Goal: Task Accomplishment & Management: Manage account settings

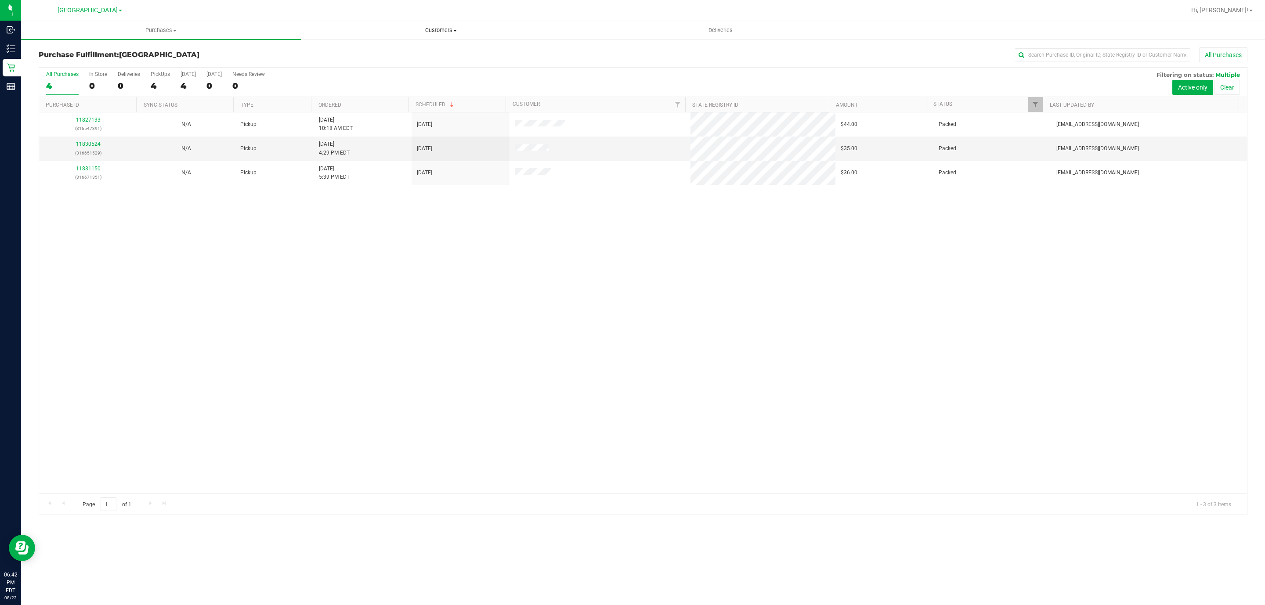
click at [445, 29] on span "Customers" at bounding box center [440, 30] width 279 height 8
click at [353, 55] on span "All customers" at bounding box center [332, 52] width 63 height 7
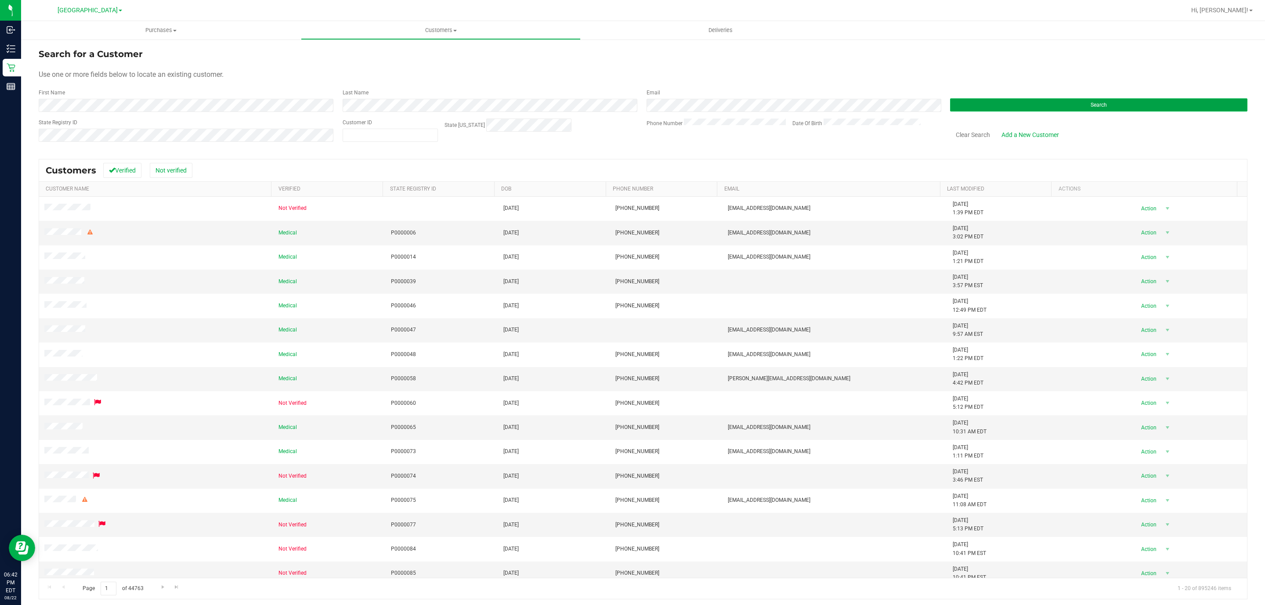
click at [1122, 99] on button "Search" at bounding box center [1098, 104] width 297 height 13
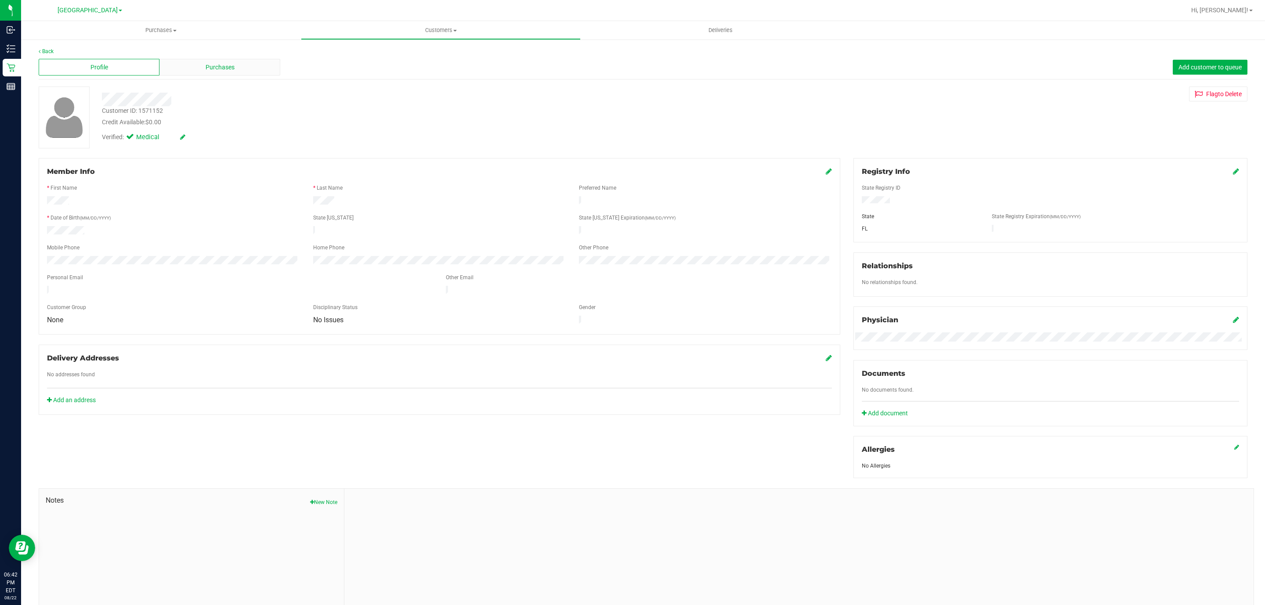
click at [200, 60] on div "Purchases" at bounding box center [219, 67] width 121 height 17
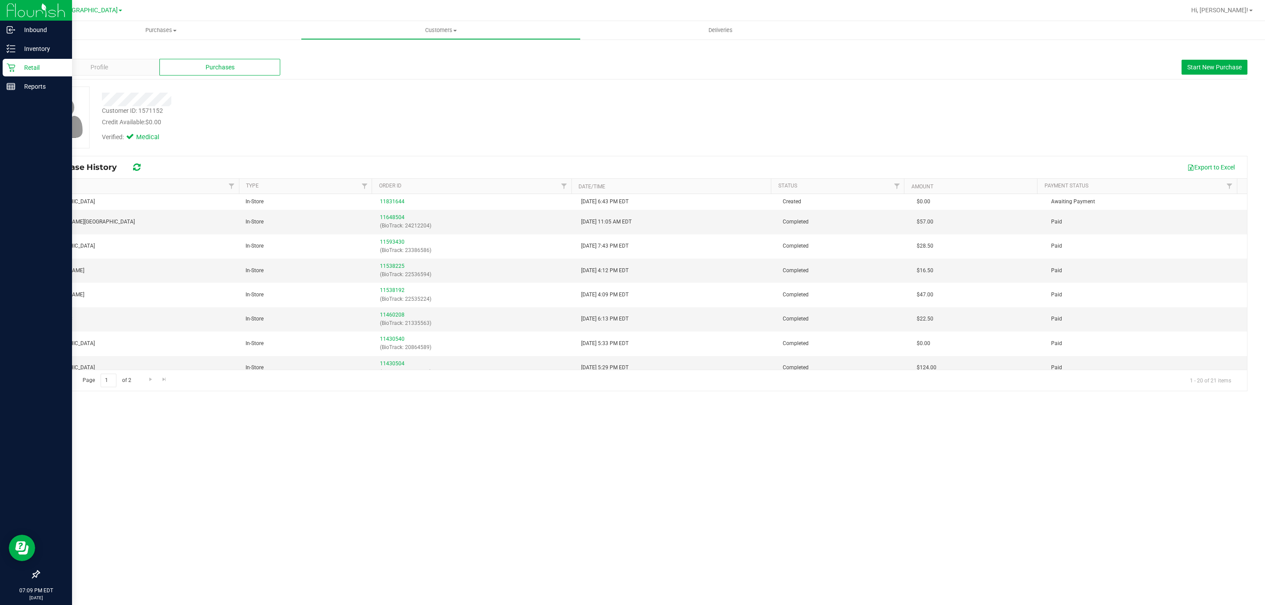
click at [12, 64] on icon at bounding box center [11, 67] width 9 height 9
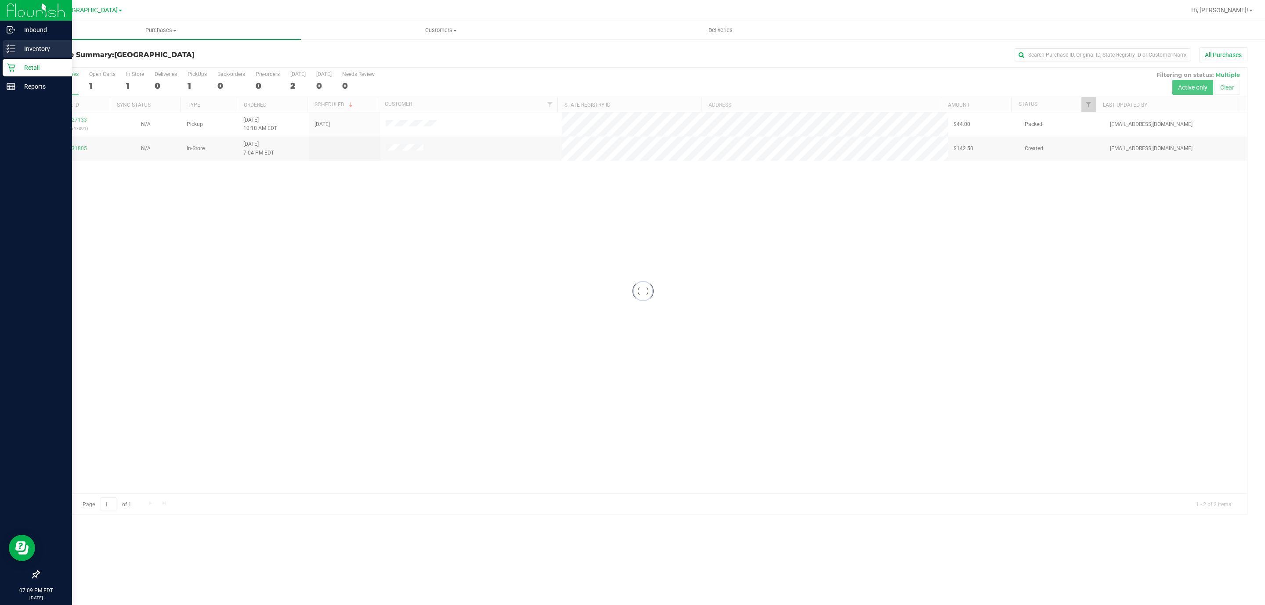
click at [12, 40] on div "Inventory" at bounding box center [37, 49] width 69 height 18
click at [18, 43] on p "Inventory" at bounding box center [41, 48] width 53 height 11
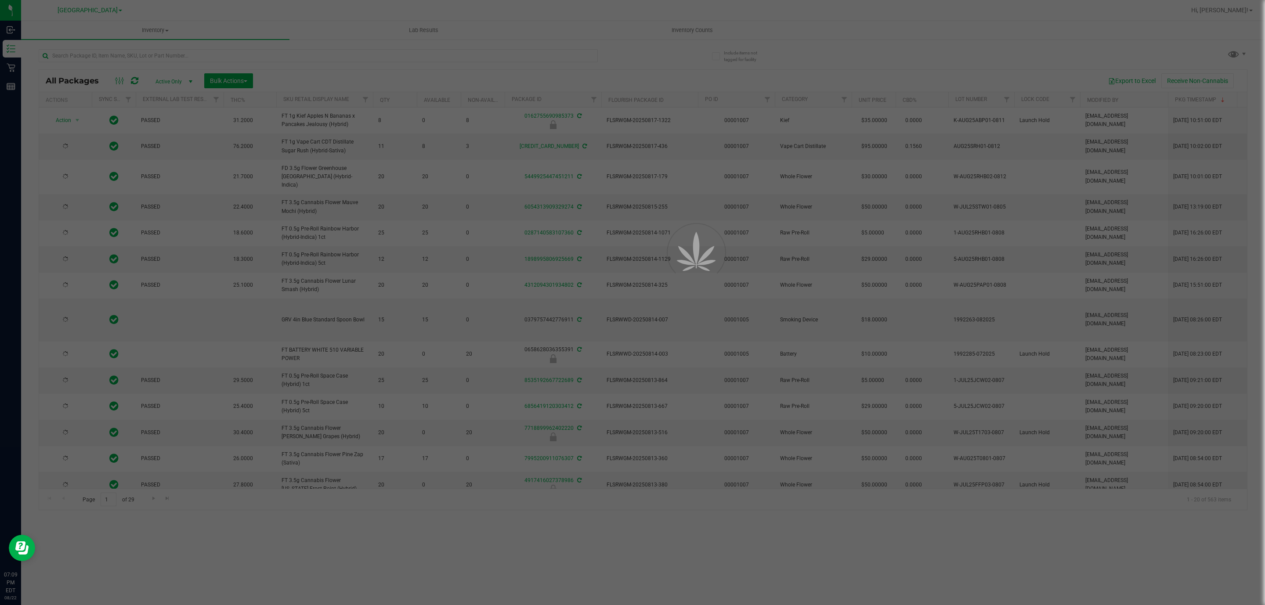
click at [107, 53] on div at bounding box center [632, 302] width 1265 height 605
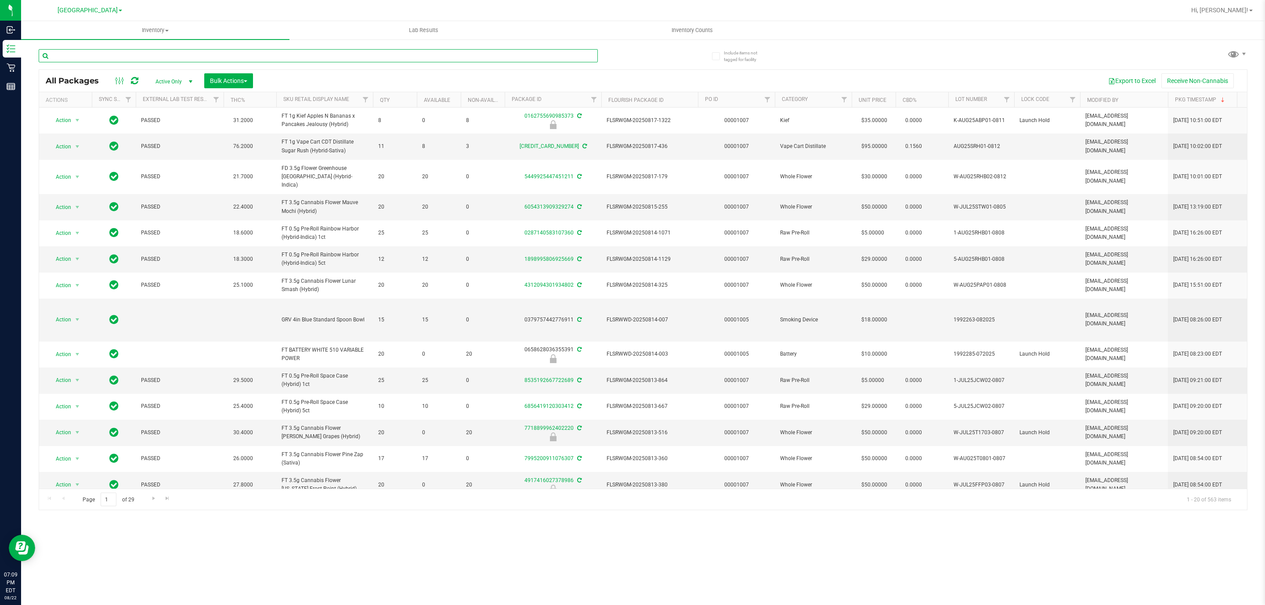
click at [107, 53] on input "text" at bounding box center [318, 55] width 559 height 13
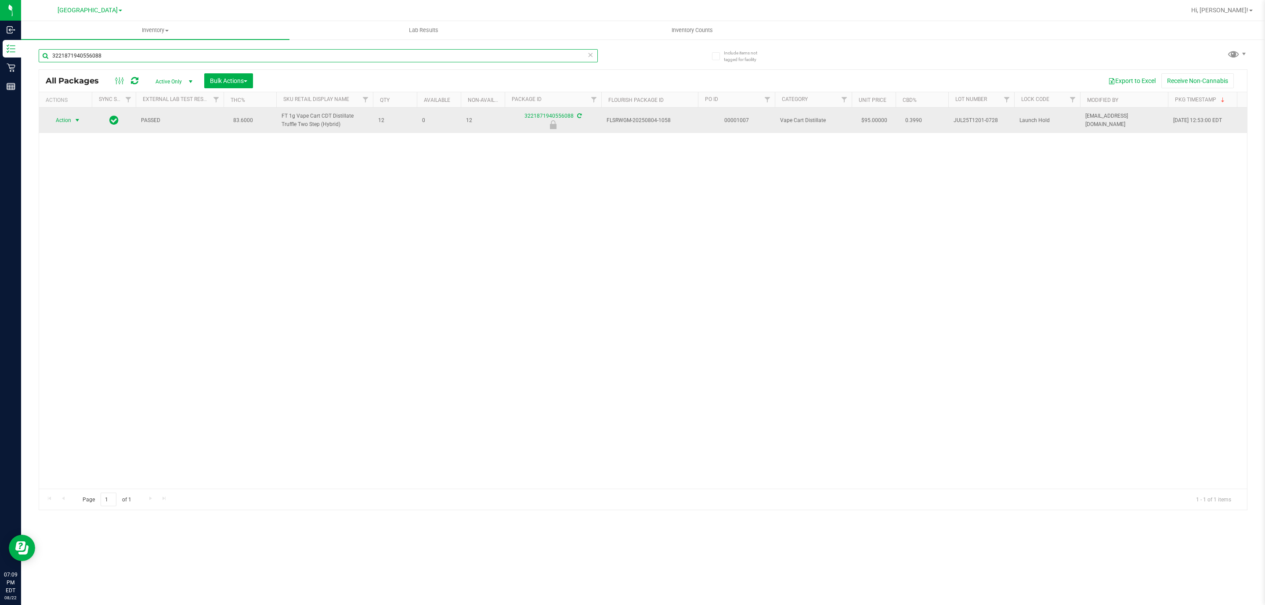
type input "3221871940556088"
click at [62, 122] on span "Action" at bounding box center [60, 120] width 24 height 12
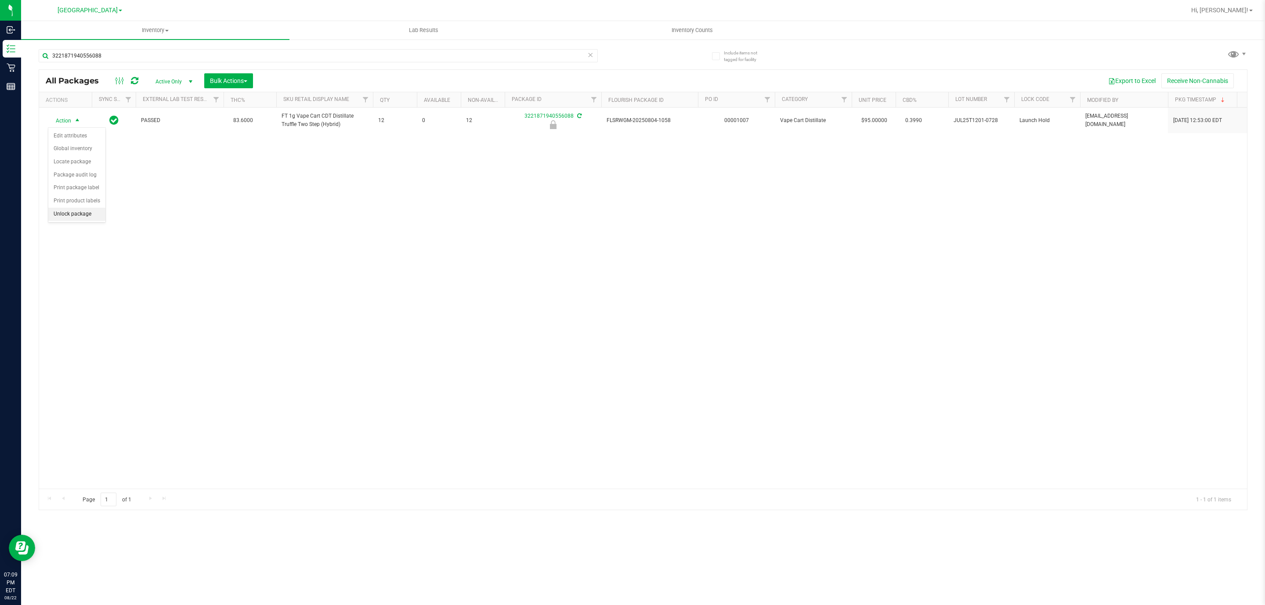
click at [78, 220] on li "Unlock package" at bounding box center [76, 214] width 57 height 13
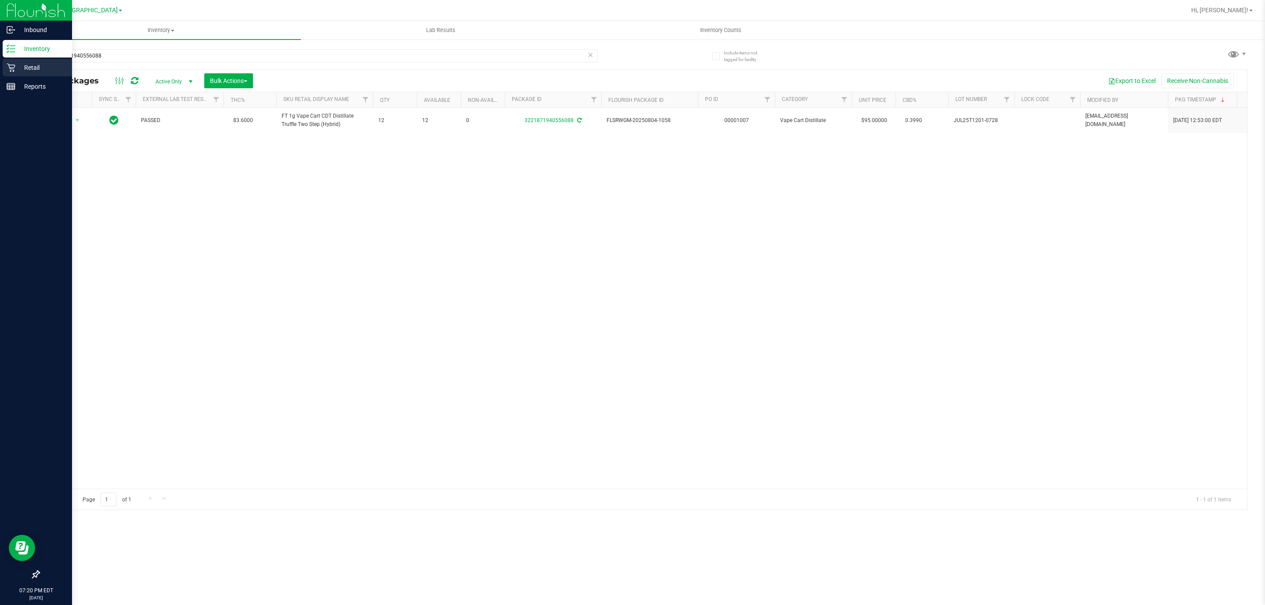
click at [20, 69] on p "Retail" at bounding box center [41, 67] width 53 height 11
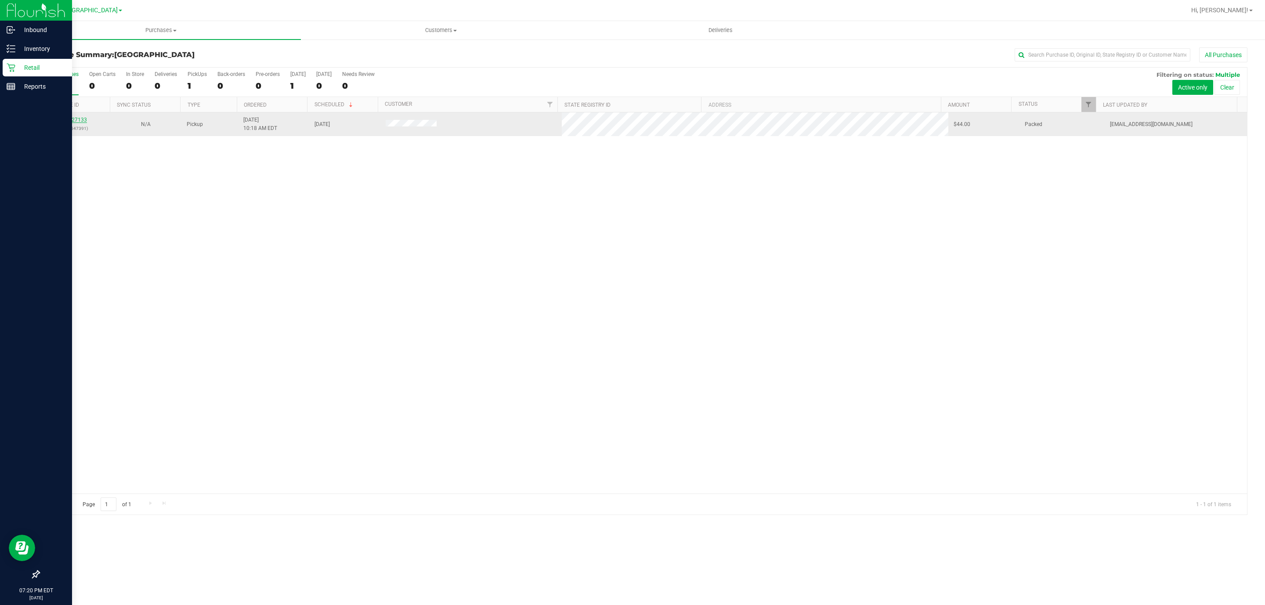
click at [76, 120] on link "11827133" at bounding box center [74, 120] width 25 height 6
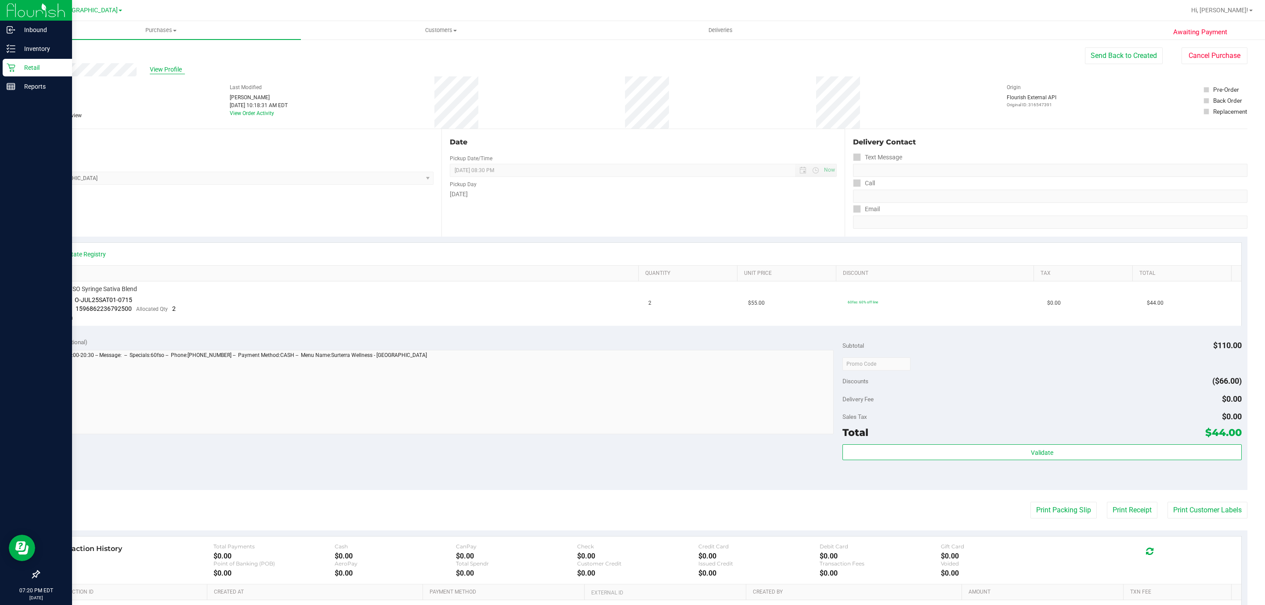
click at [162, 72] on span "View Profile" at bounding box center [167, 69] width 35 height 9
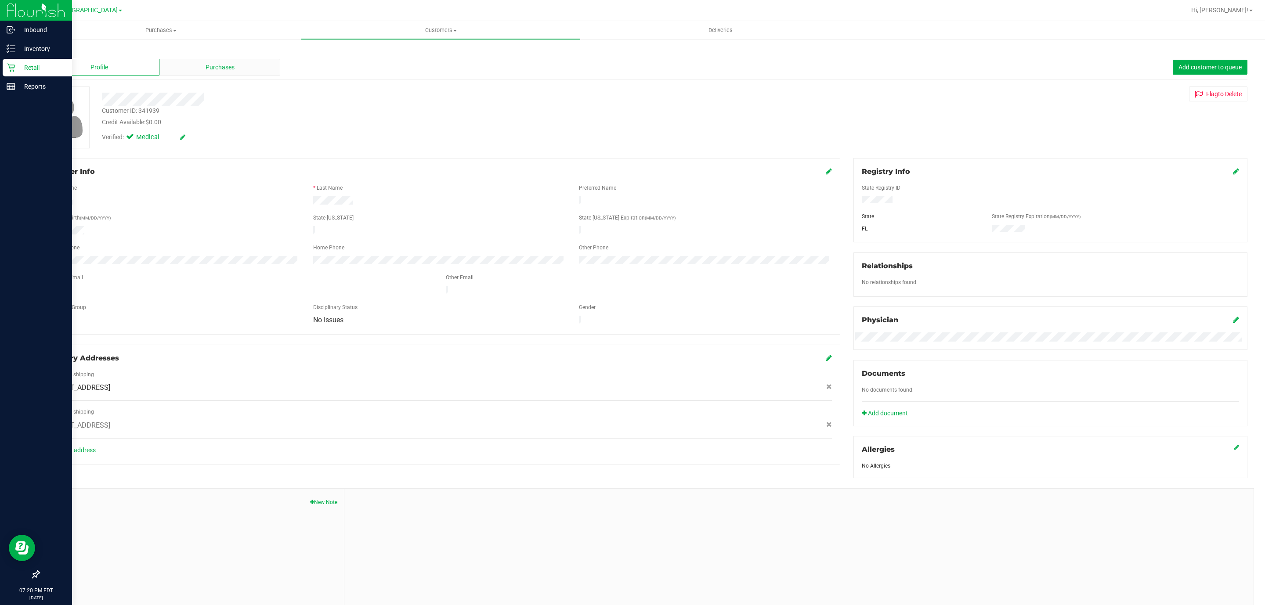
click at [177, 68] on div "Purchases" at bounding box center [219, 67] width 121 height 17
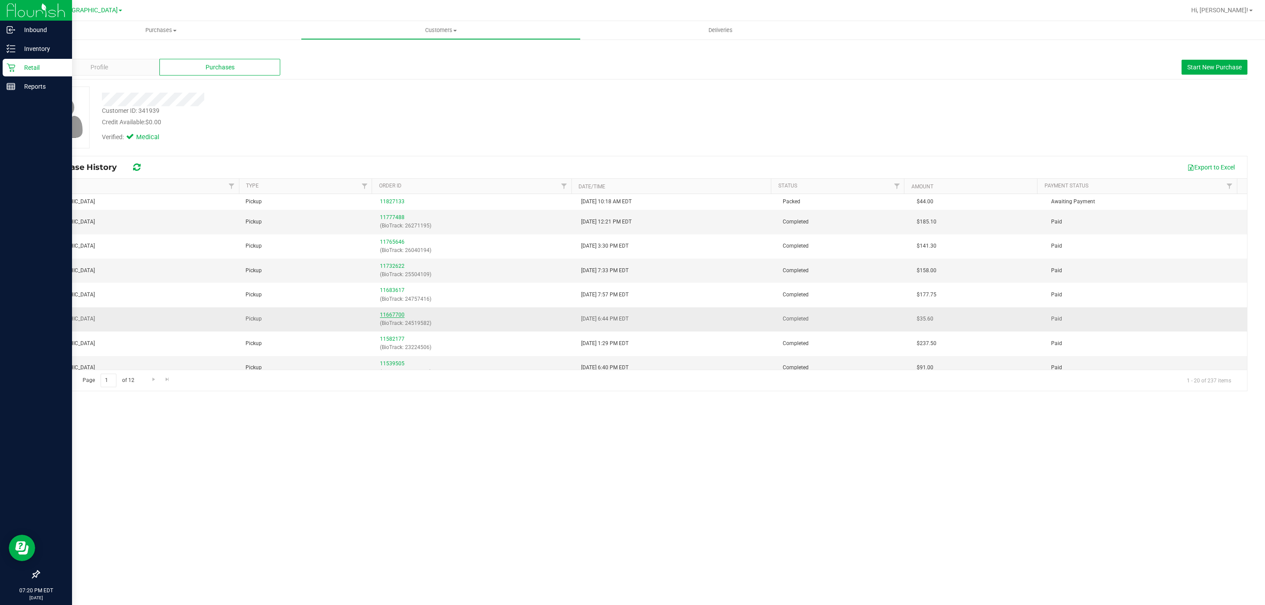
click at [385, 318] on link "11667700" at bounding box center [392, 315] width 25 height 6
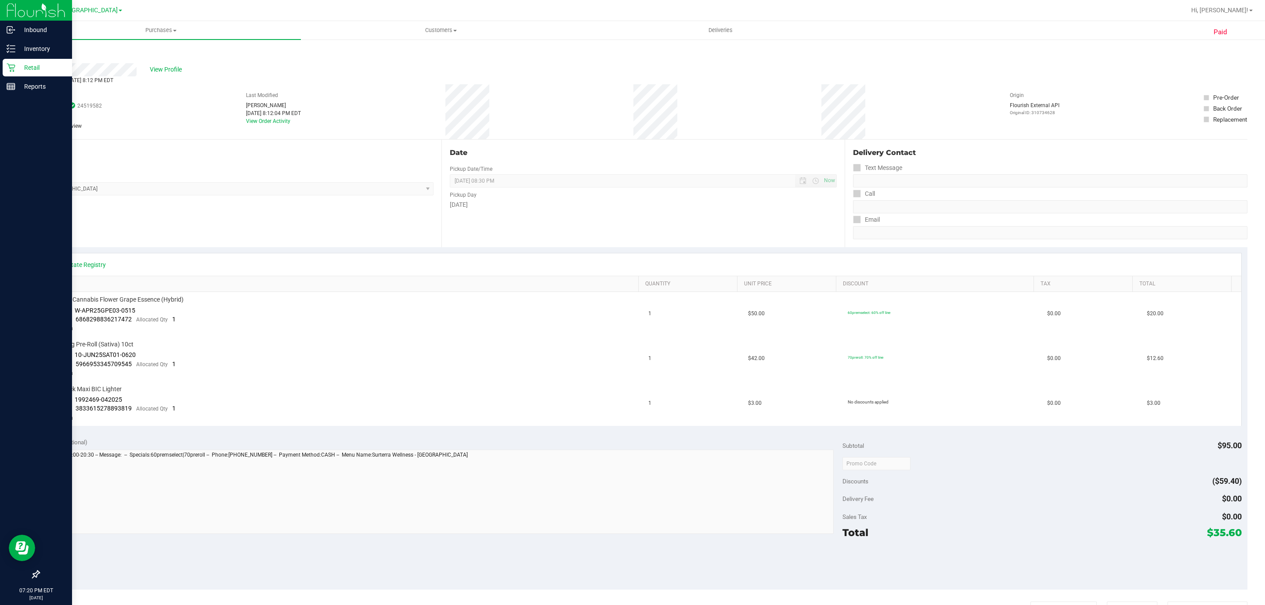
click at [11, 69] on icon at bounding box center [11, 68] width 8 height 8
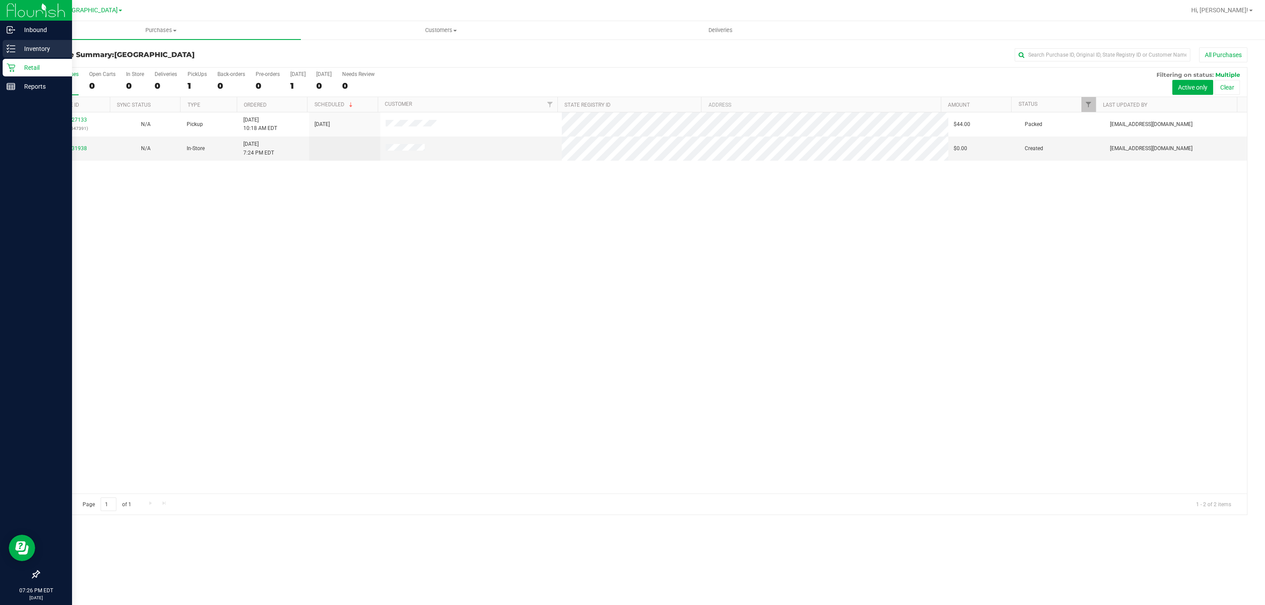
click at [27, 45] on p "Inventory" at bounding box center [41, 48] width 53 height 11
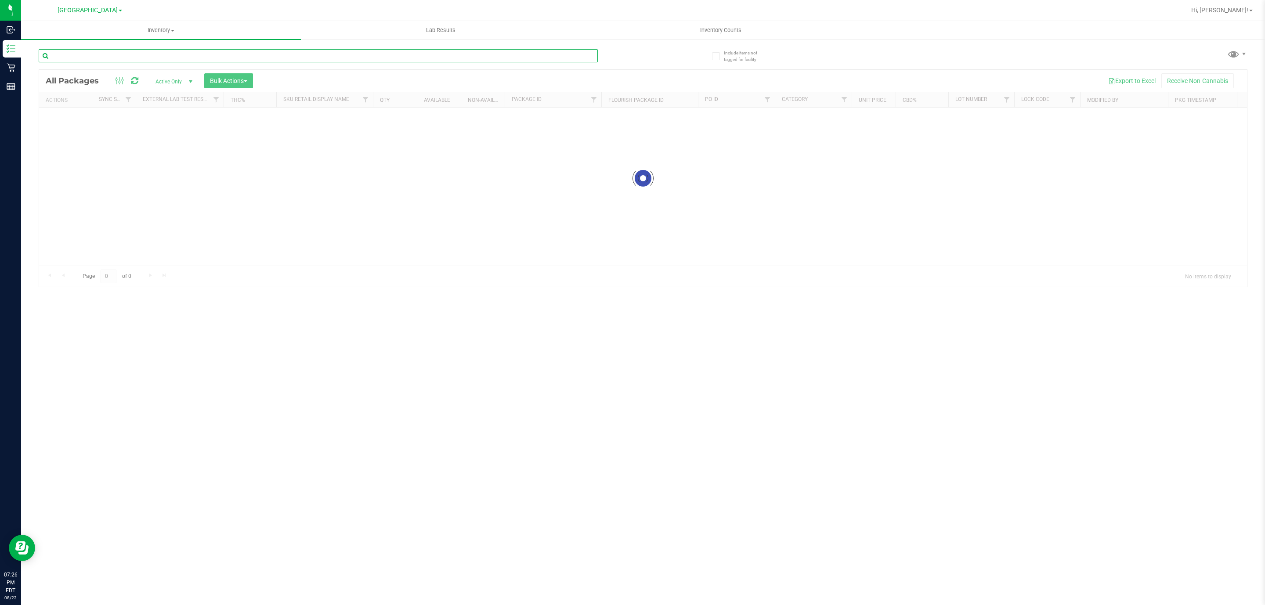
click at [166, 61] on input "text" at bounding box center [318, 55] width 559 height 13
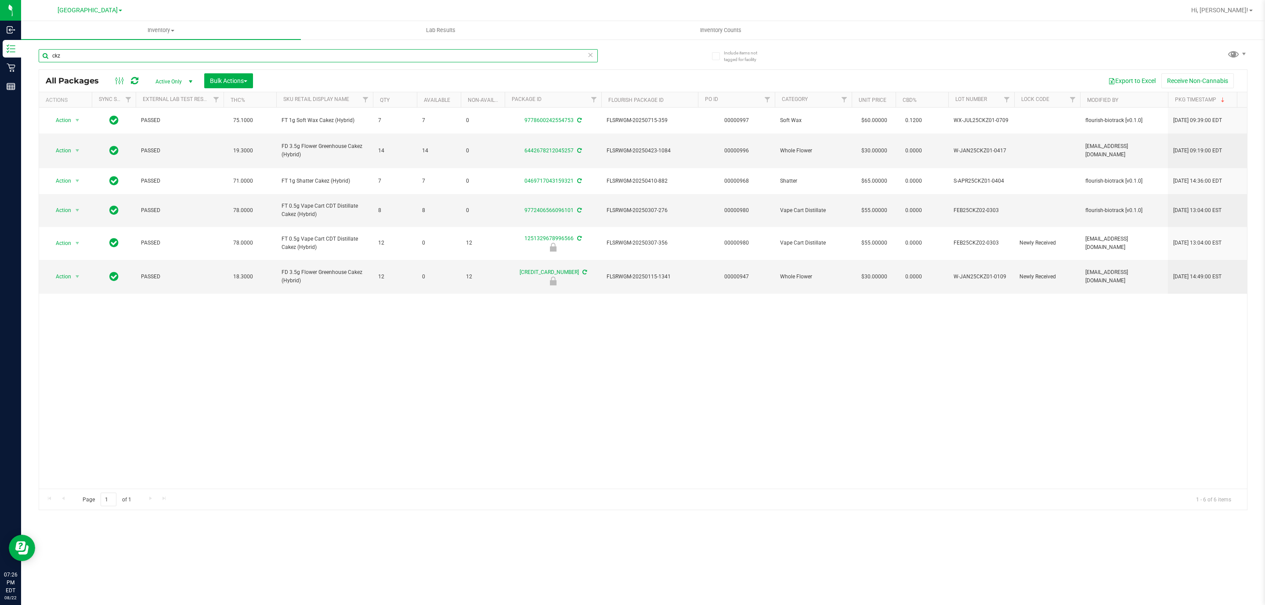
type input "ckz"
click at [354, 390] on div "Action Action Create package Edit attributes Global inventory Locate package Lo…" at bounding box center [643, 298] width 1208 height 381
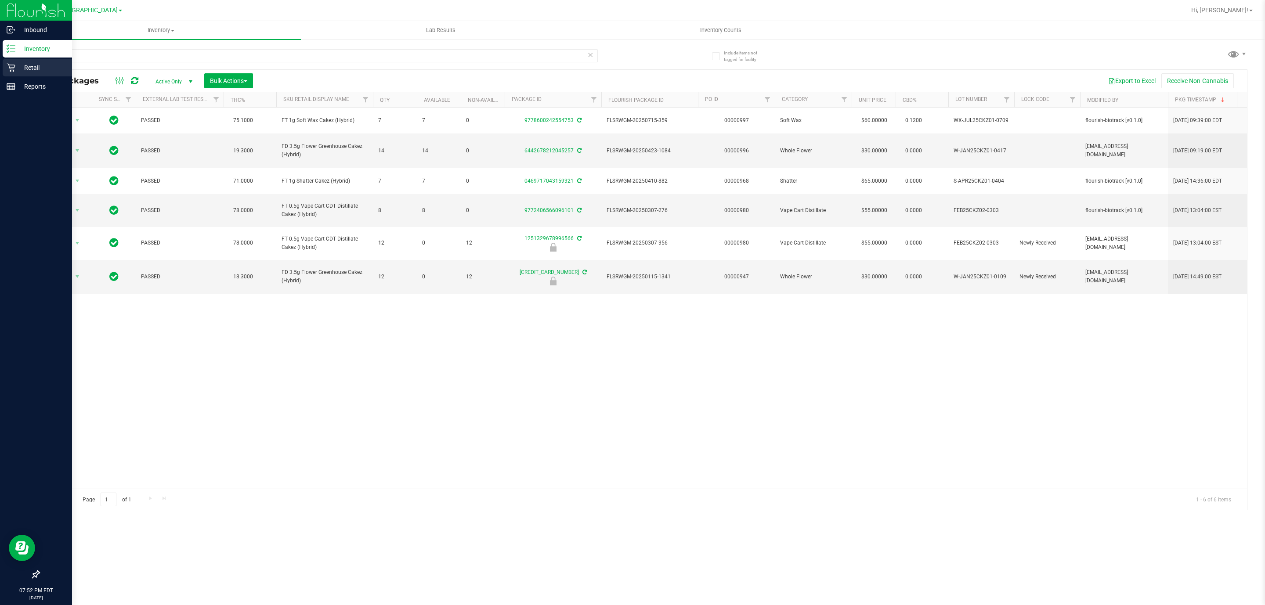
click at [14, 65] on icon at bounding box center [11, 67] width 9 height 9
